Goal: Navigation & Orientation: Find specific page/section

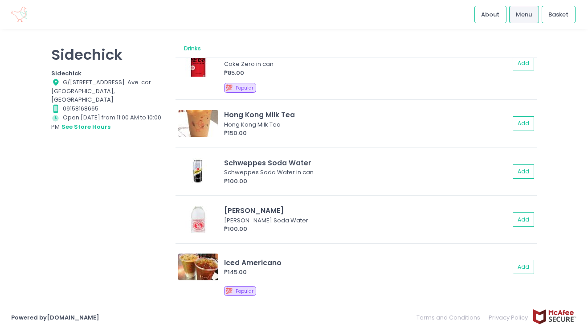
scroll to position [473, 0]
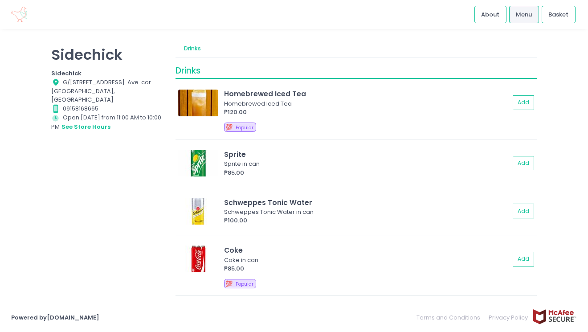
click at [521, 16] on span "Menu" at bounding box center [523, 14] width 16 height 9
click at [521, 15] on span "Menu" at bounding box center [523, 14] width 16 height 9
